Goal: Communication & Community: Ask a question

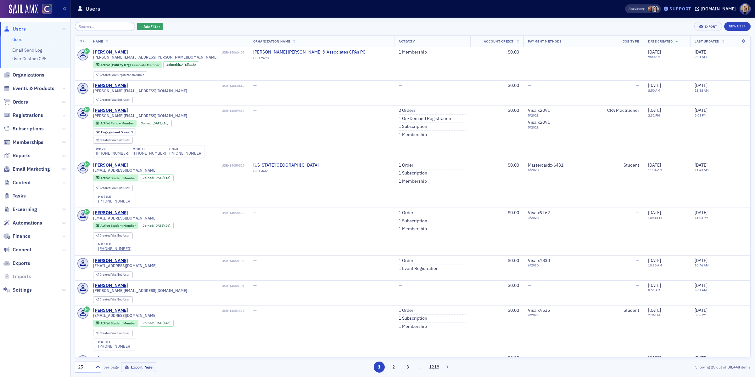
drag, startPoint x: 0, startPoint y: 0, endPoint x: 687, endPoint y: 8, distance: 687.4
click at [687, 8] on div "Support" at bounding box center [681, 9] width 22 height 6
click at [691, 39] on span "Live Chat" at bounding box center [689, 40] width 34 height 6
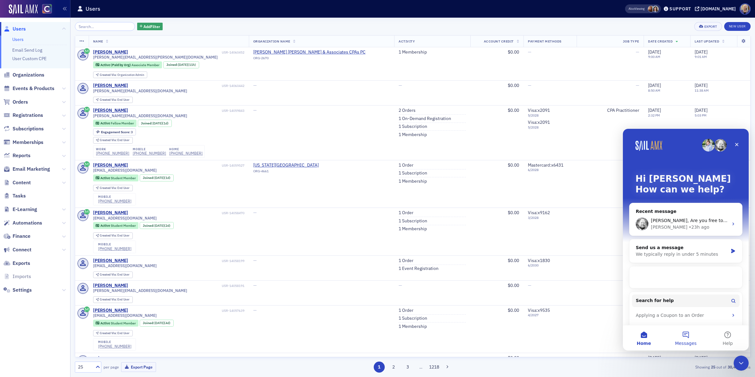
click at [689, 336] on button "Messages" at bounding box center [686, 337] width 42 height 25
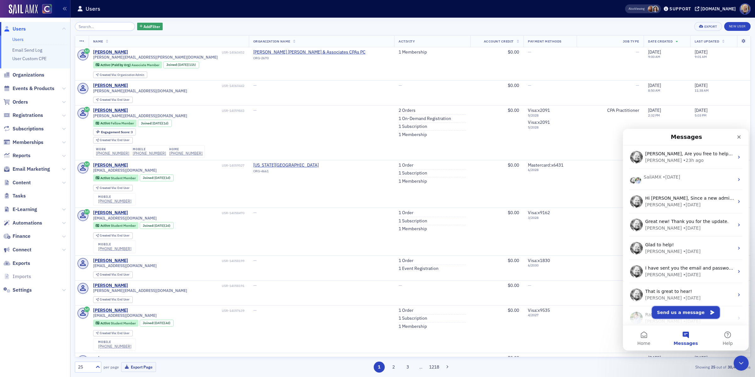
click at [681, 316] on button "Send us a message" at bounding box center [686, 312] width 68 height 13
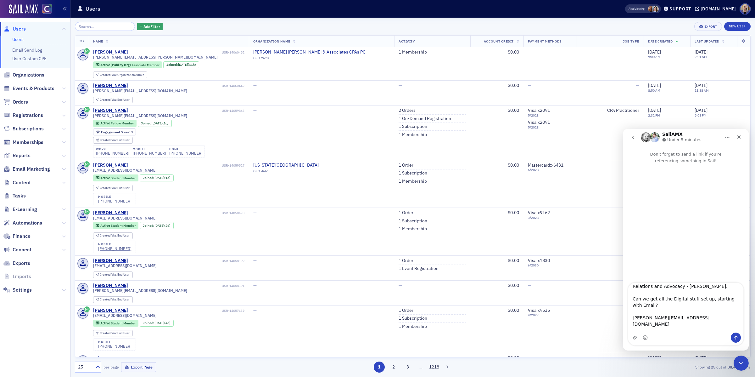
scroll to position [35, 0]
type textarea "New Employee Onboarding: [PERSON_NAME] Hello BOI Team! We have a new employee s…"
type textarea "T"
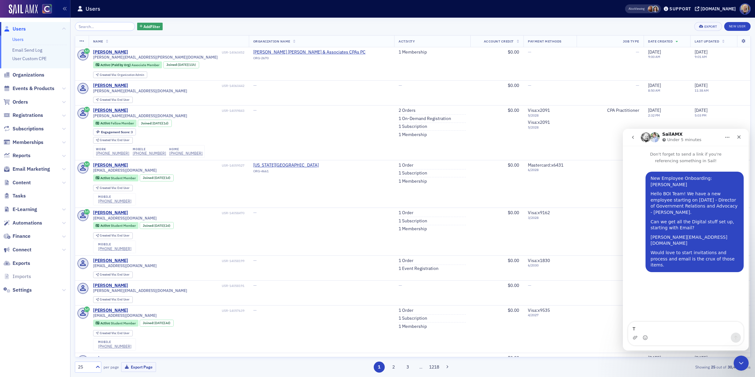
scroll to position [0, 0]
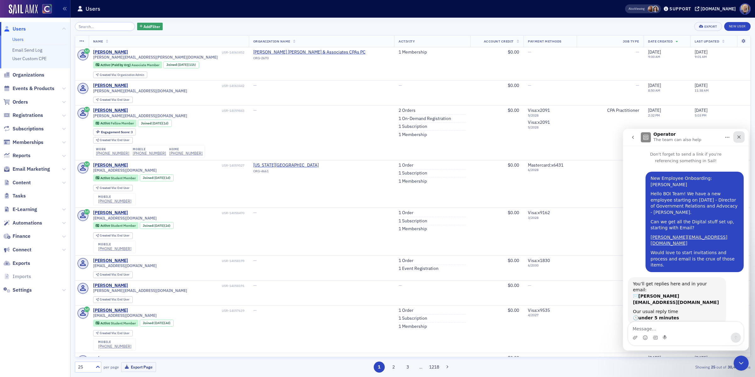
click at [740, 137] on icon "Close" at bounding box center [739, 136] width 5 height 5
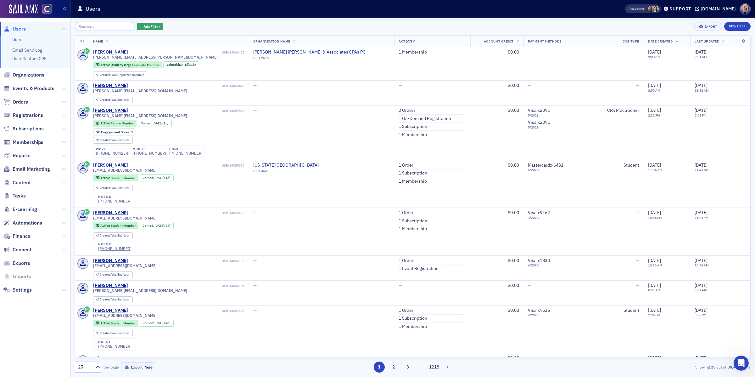
click at [740, 137] on td "[DATE] 5:03 PM" at bounding box center [721, 132] width 60 height 55
